Goal: Find contact information: Find contact information

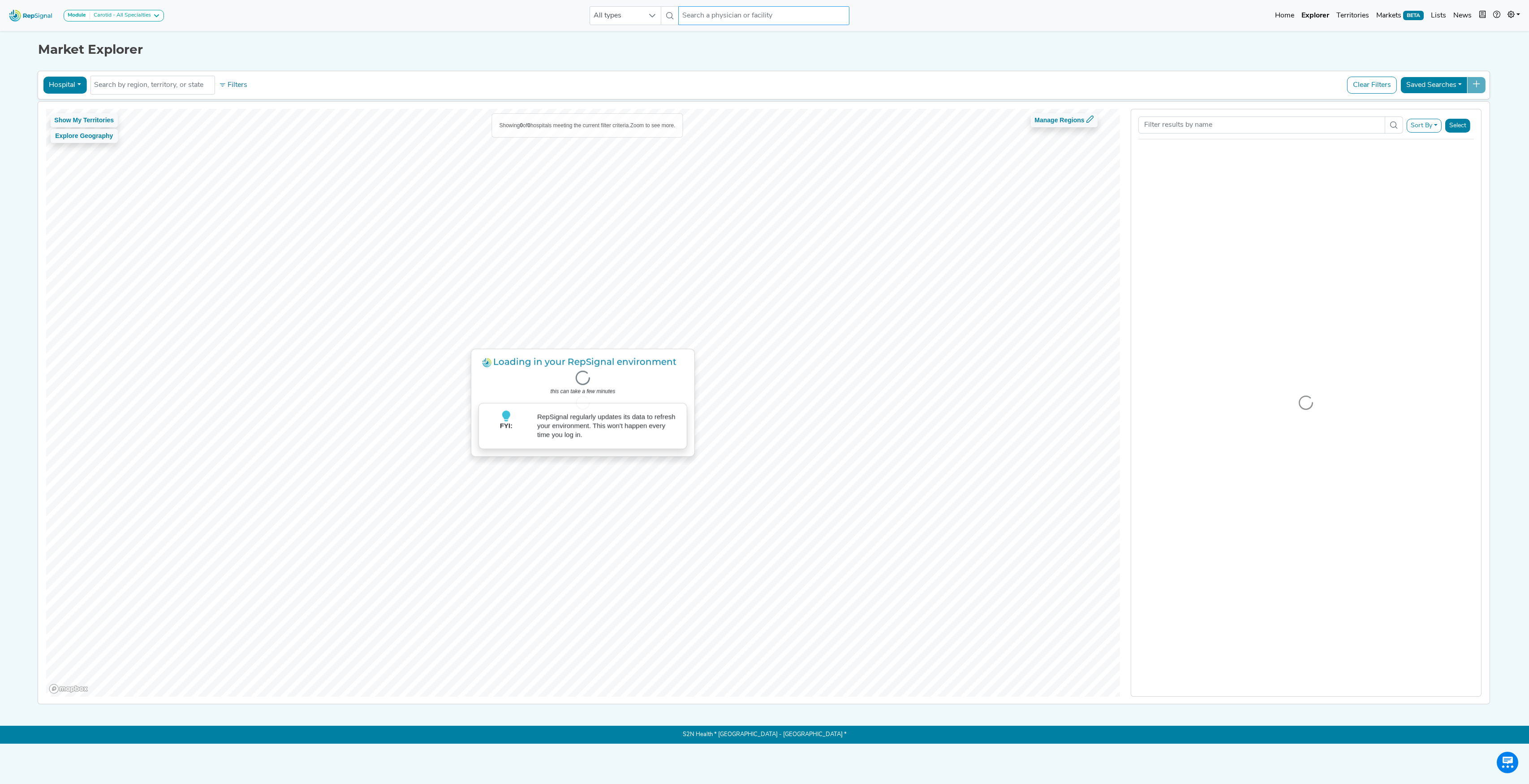
click at [728, 21] on input "text" at bounding box center [764, 16] width 171 height 19
paste input "[PERSON_NAME]"
type input "[PERSON_NAME]"
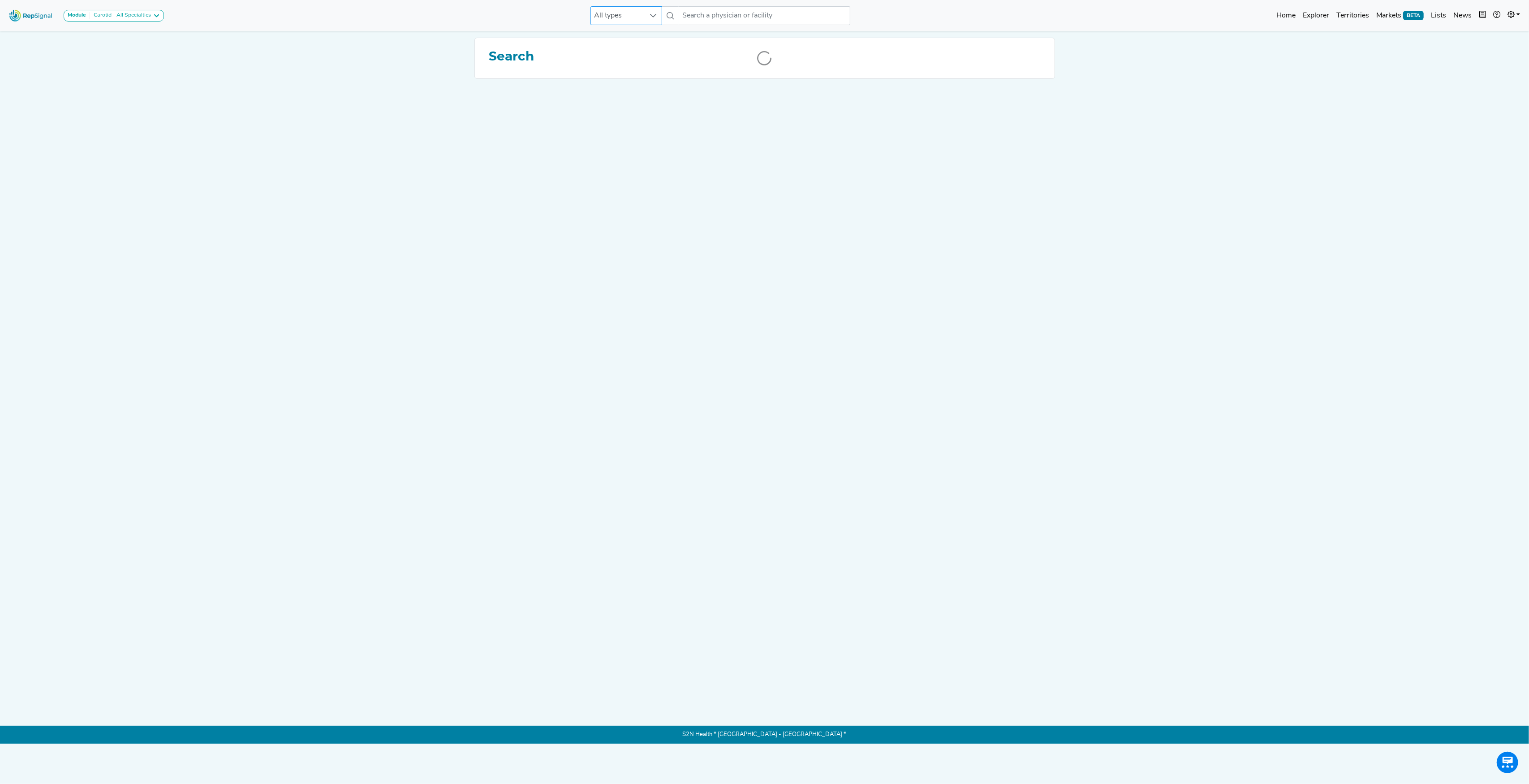
click at [653, 14] on icon at bounding box center [653, 15] width 7 height 7
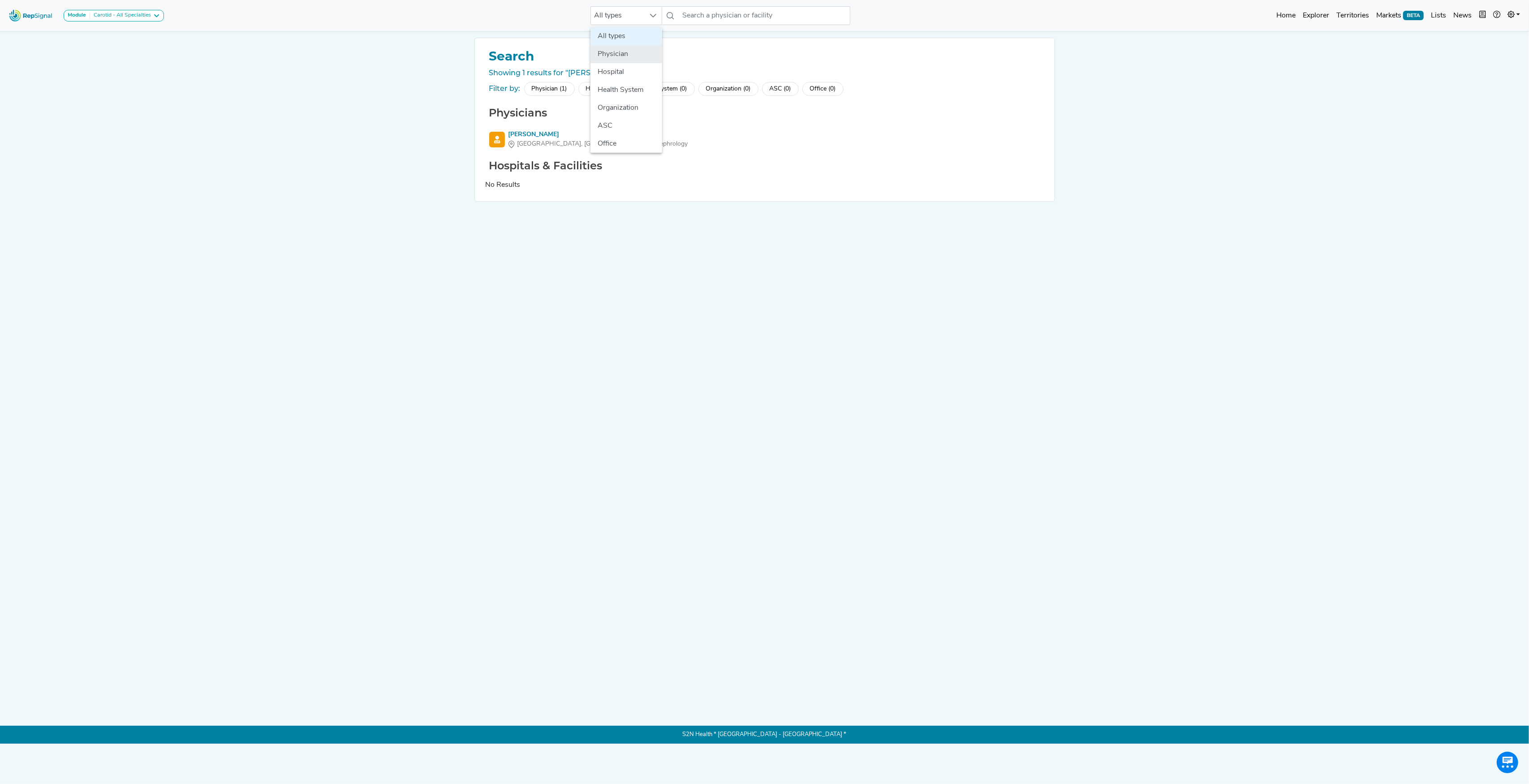
click at [621, 49] on li "Physician" at bounding box center [626, 54] width 72 height 18
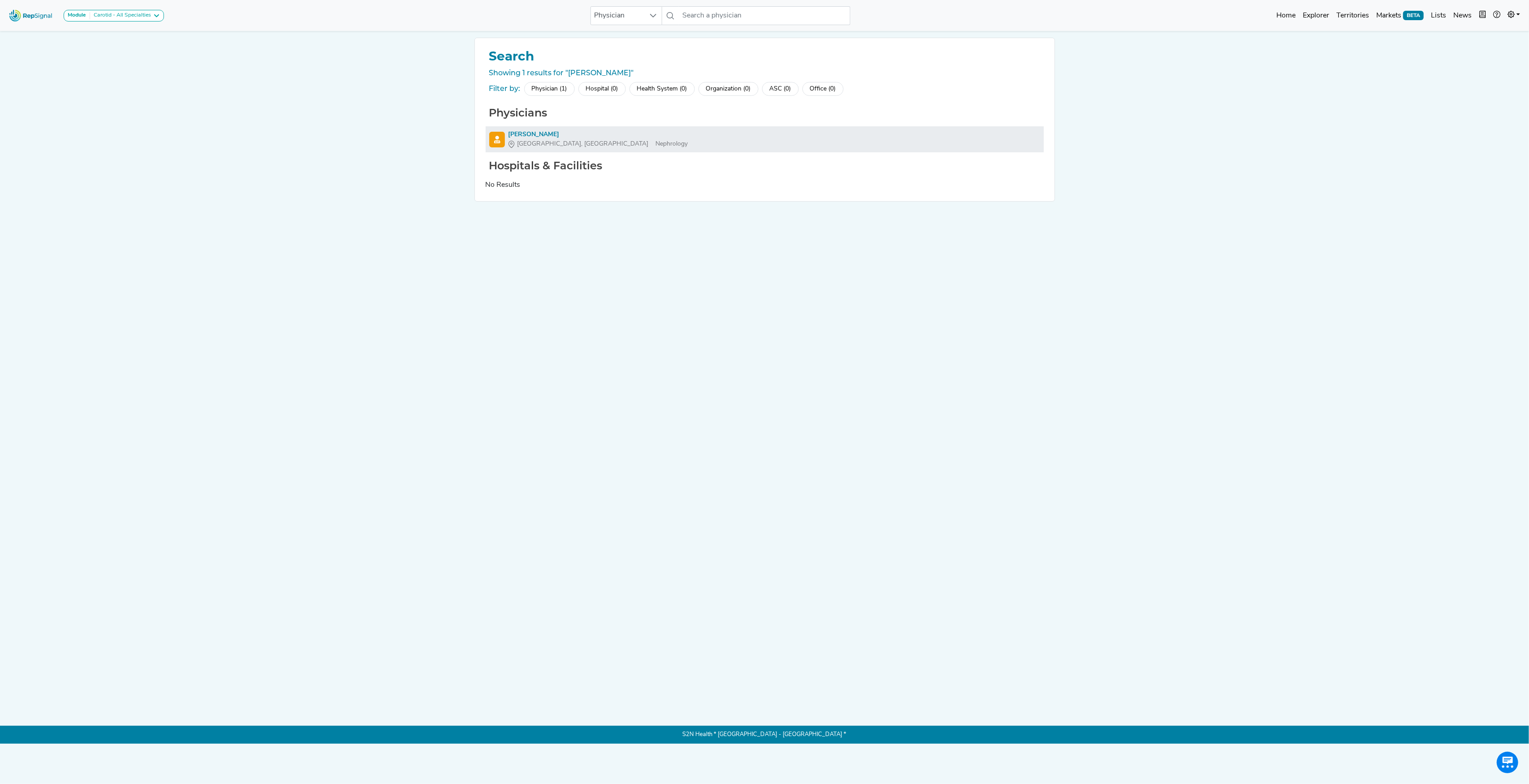
click at [560, 134] on div "[PERSON_NAME]" at bounding box center [598, 135] width 180 height 9
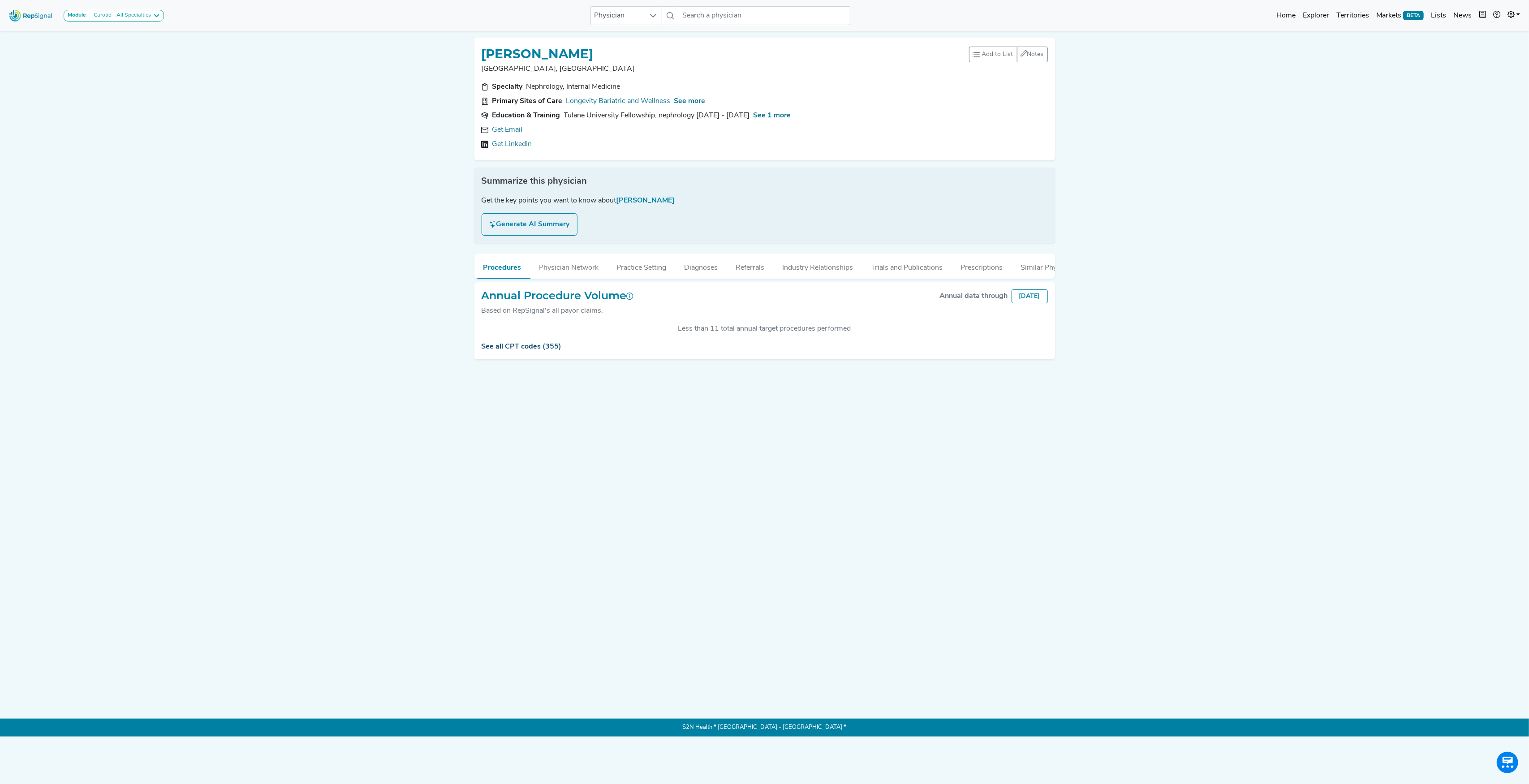
click at [510, 350] on link "See all CPT codes (355)" at bounding box center [521, 347] width 80 height 7
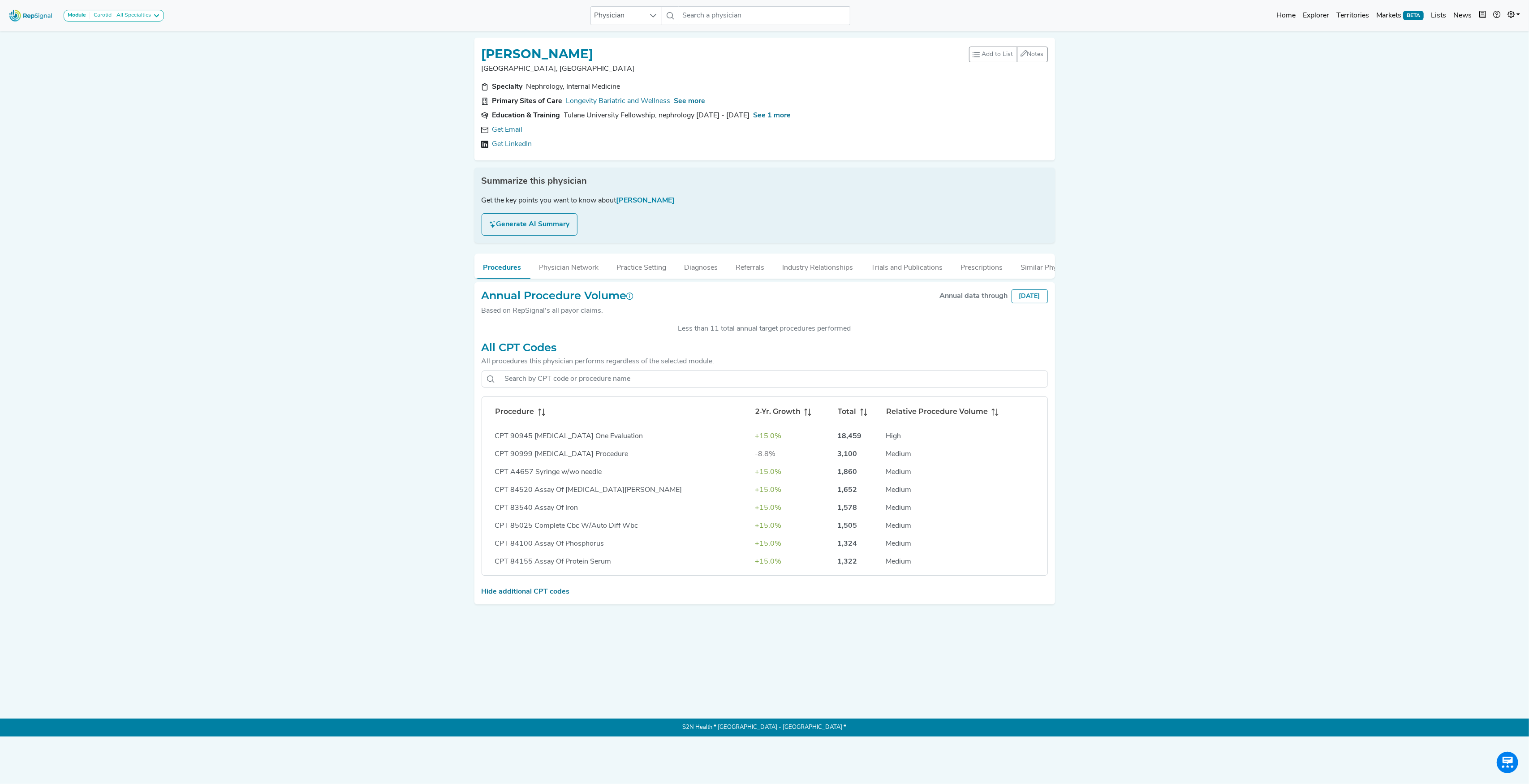
click at [543, 415] on icon at bounding box center [544, 412] width 1 height 7
click at [688, 96] on div "See more" at bounding box center [690, 101] width 31 height 11
click at [690, 101] on span "See more" at bounding box center [690, 101] width 31 height 7
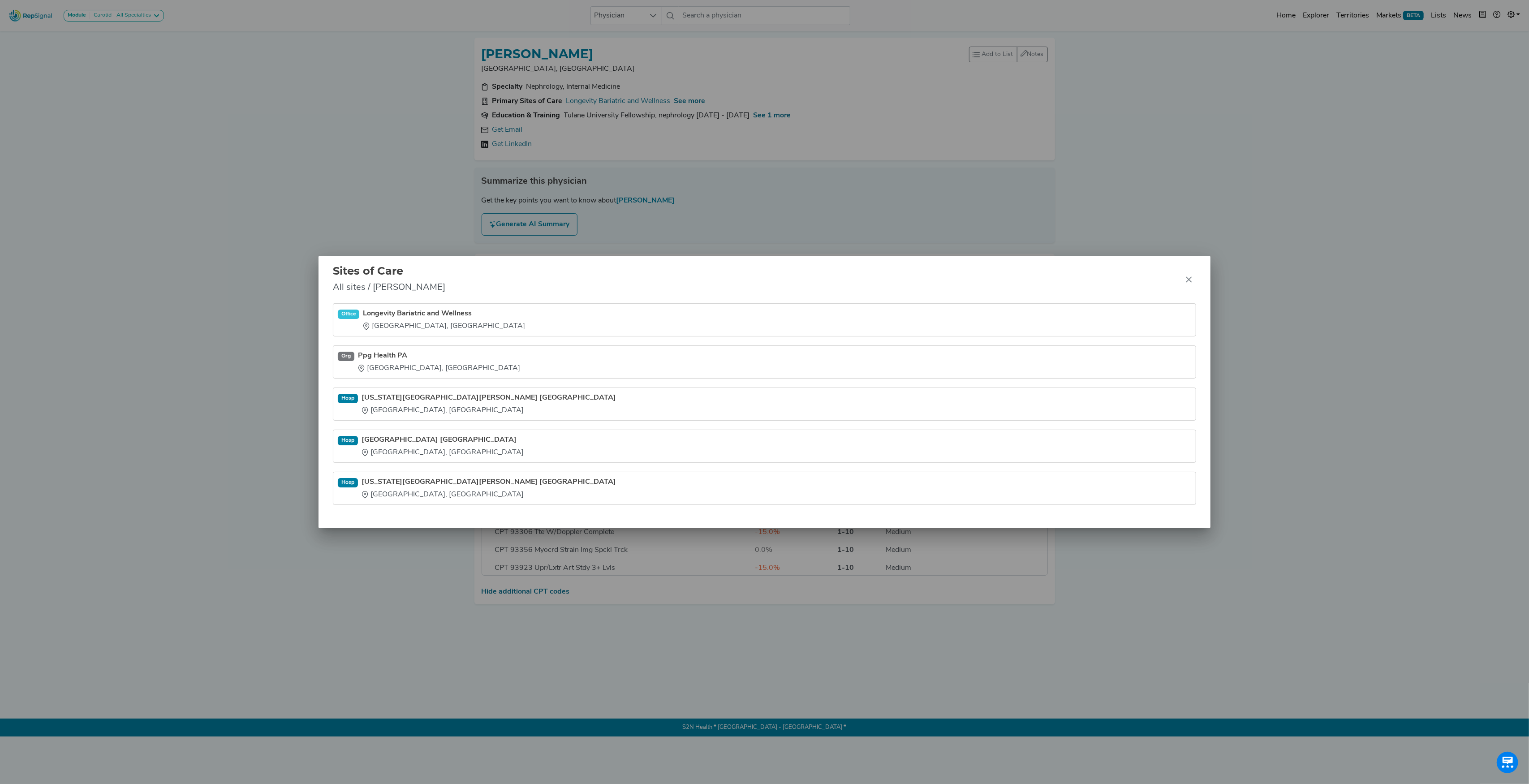
click at [392, 357] on link "Ppg Health PA" at bounding box center [439, 356] width 162 height 11
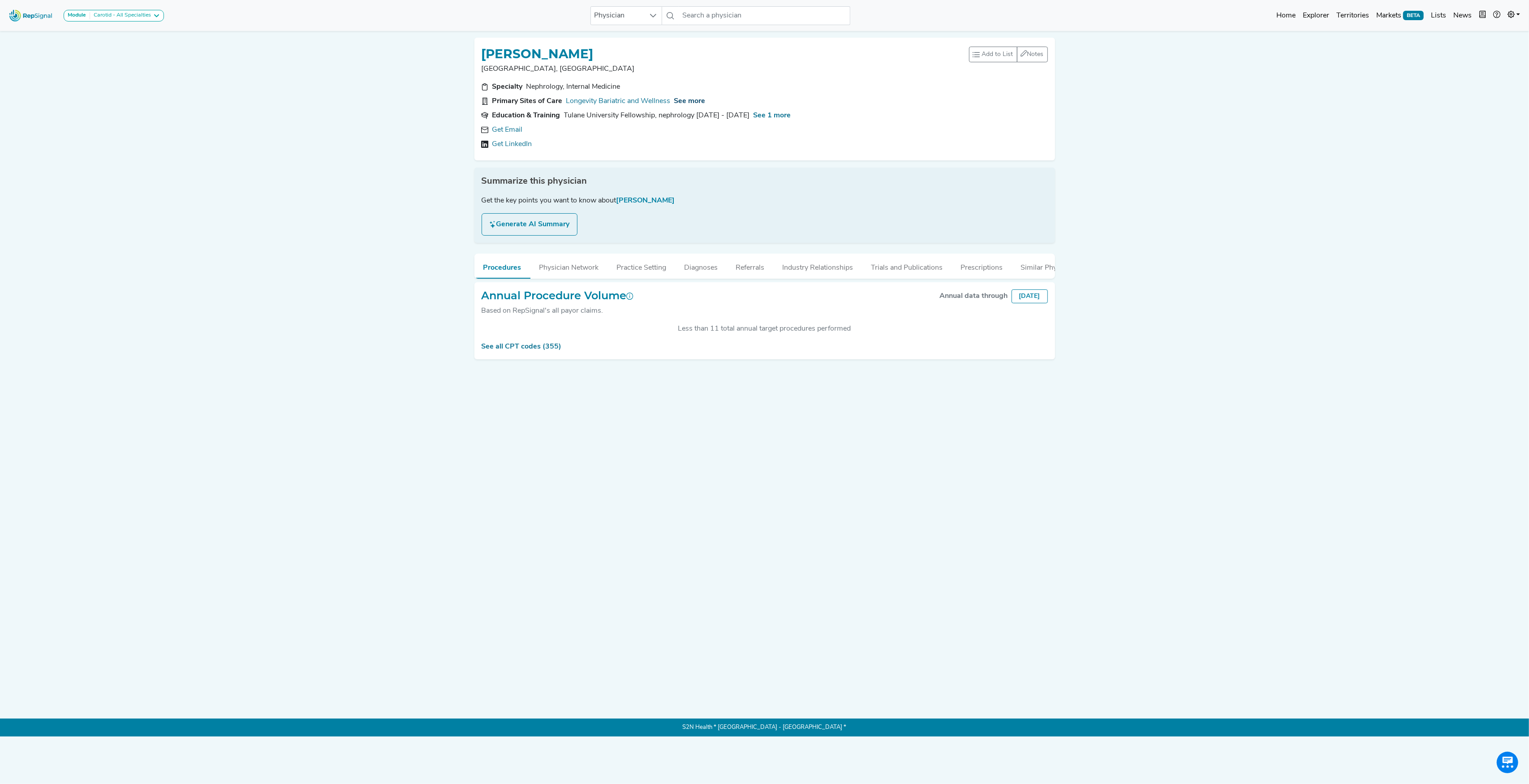
click at [703, 104] on span "See more" at bounding box center [690, 101] width 31 height 7
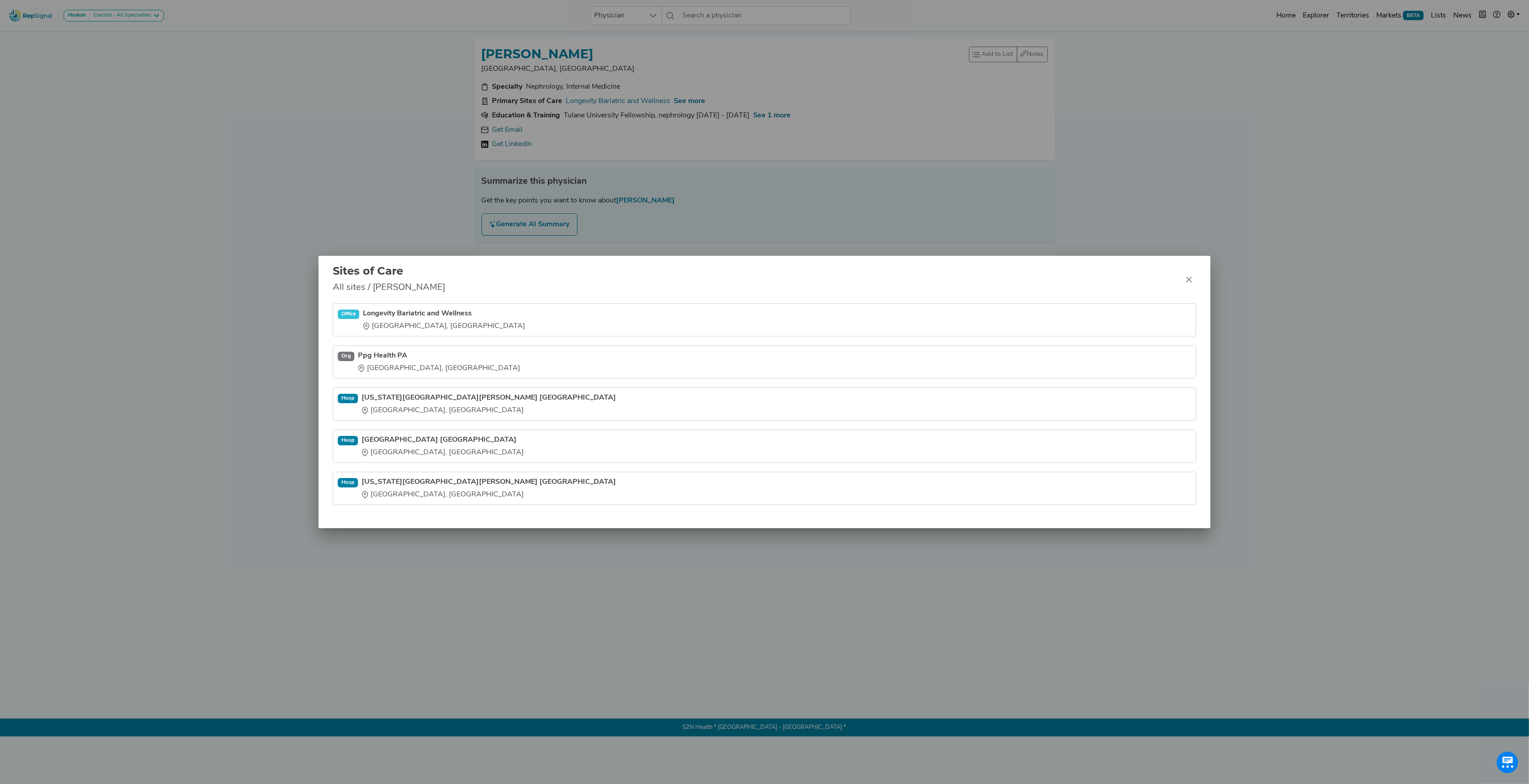
click at [373, 356] on link "Ppg Health PA" at bounding box center [439, 356] width 162 height 11
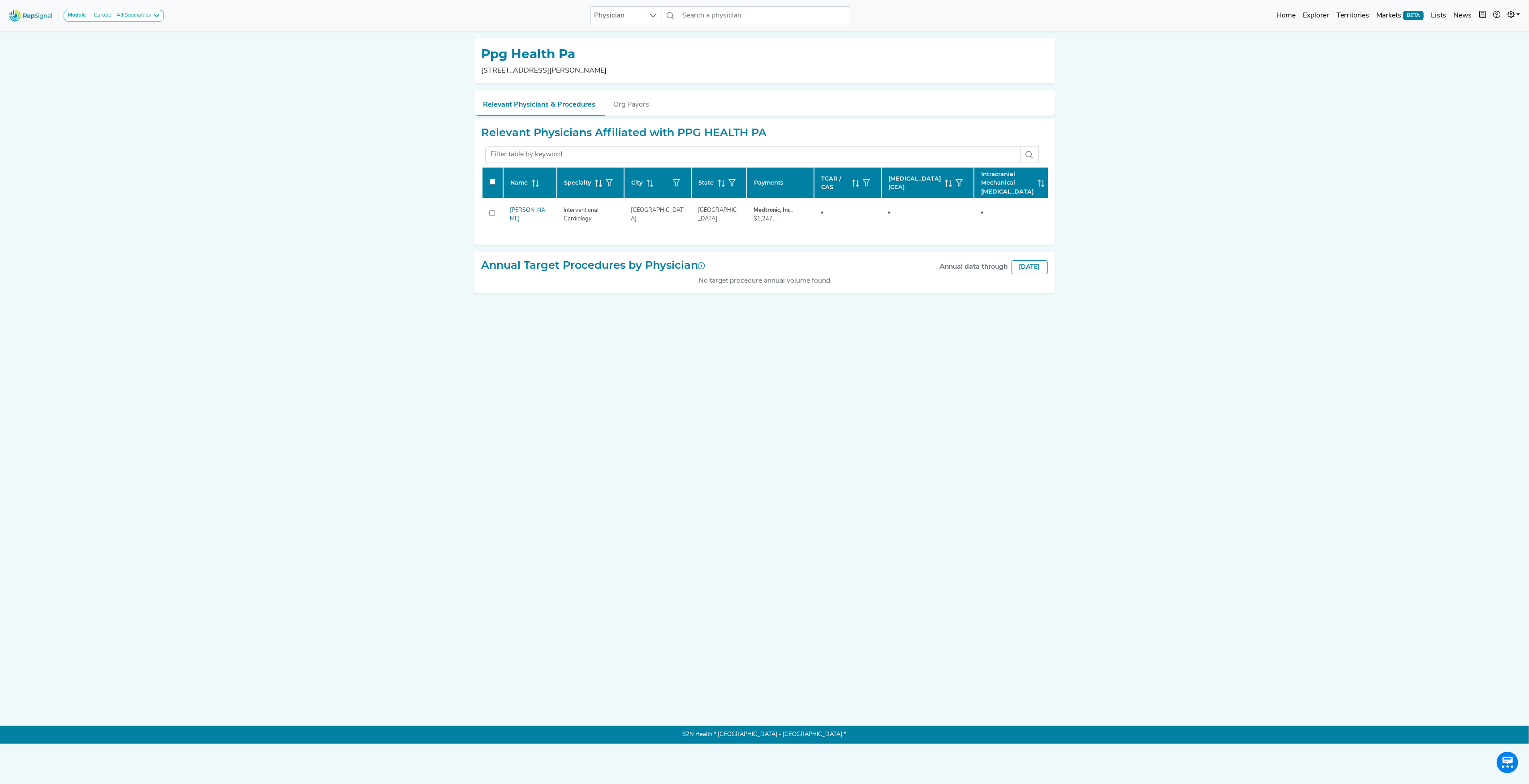
drag, startPoint x: 482, startPoint y: 53, endPoint x: 598, endPoint y: 69, distance: 117.1
click at [598, 69] on div "Ppg Health Pa [STREET_ADDRESS][PERSON_NAME]" at bounding box center [764, 60] width 566 height 31
copy div "Ppg Health Pa [STREET_ADDRESS][PERSON_NAME]"
